Goal: Information Seeking & Learning: Learn about a topic

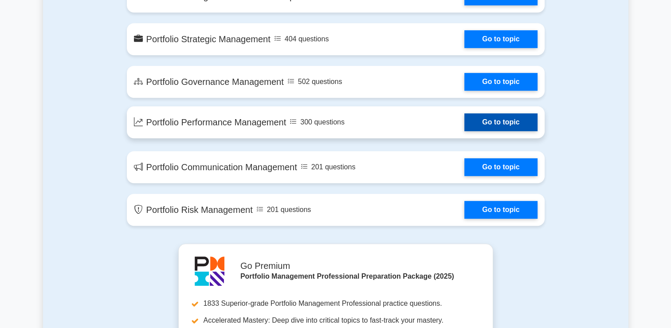
scroll to position [577, 0]
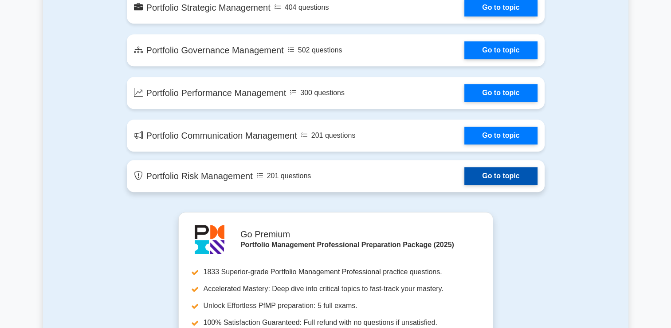
click at [502, 181] on link "Go to topic" at bounding box center [501, 176] width 73 height 18
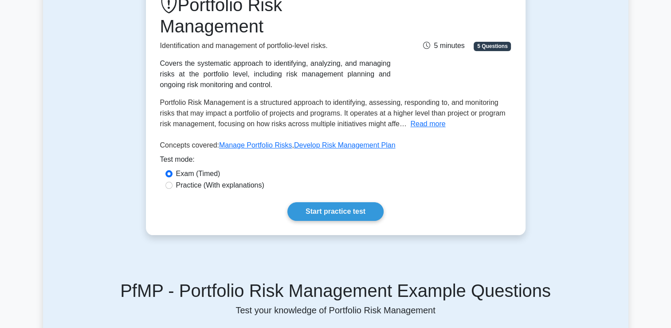
scroll to position [133, 0]
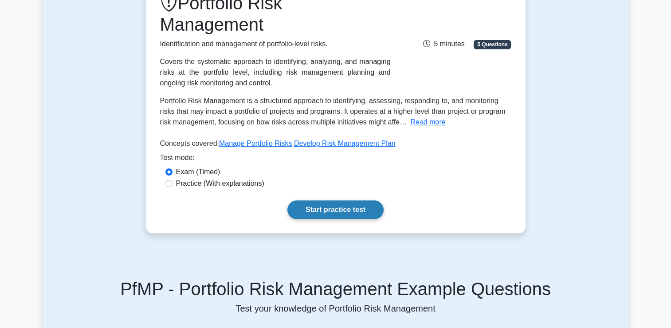
click at [352, 212] on link "Start practice test" at bounding box center [336, 209] width 96 height 19
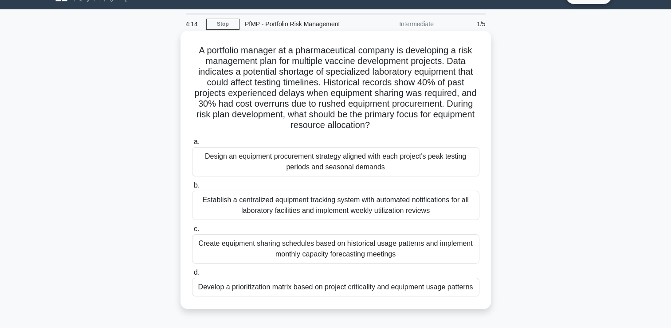
scroll to position [19, 0]
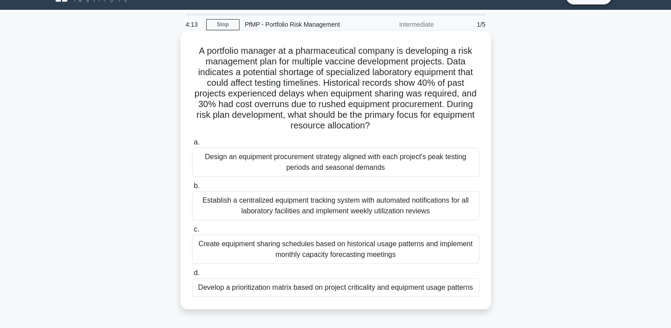
click at [306, 288] on div "Develop a prioritization matrix based on project criticality and equipment usag…" at bounding box center [336, 287] width 288 height 19
click at [192, 276] on input "d. Develop a prioritization matrix based on project criticality and equipment u…" at bounding box center [192, 273] width 0 height 6
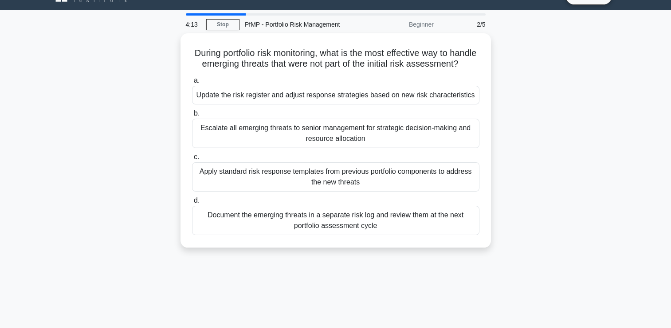
scroll to position [0, 0]
